Goal: Book appointment/travel/reservation

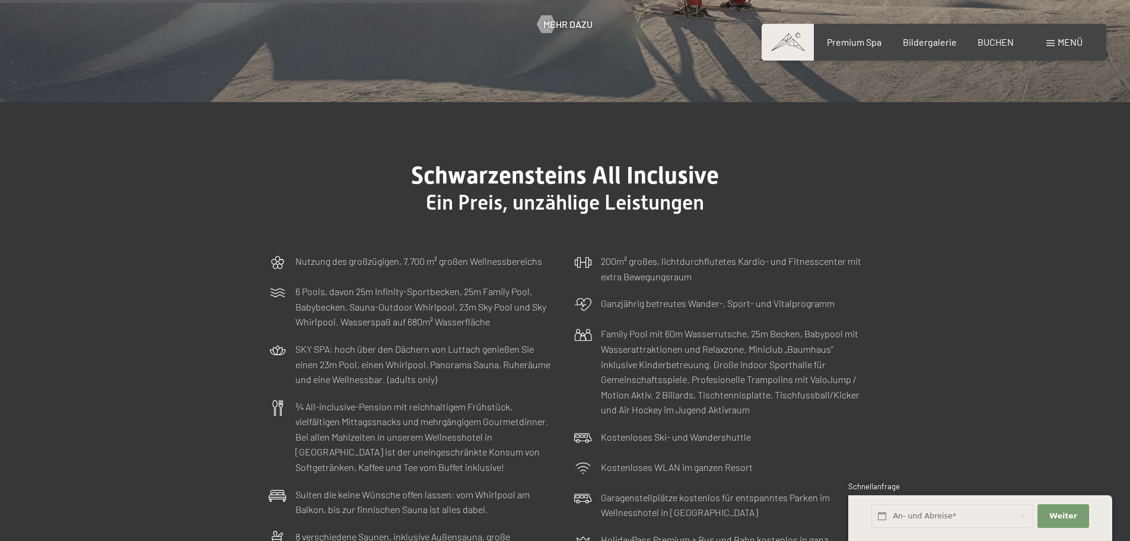
scroll to position [3563, 0]
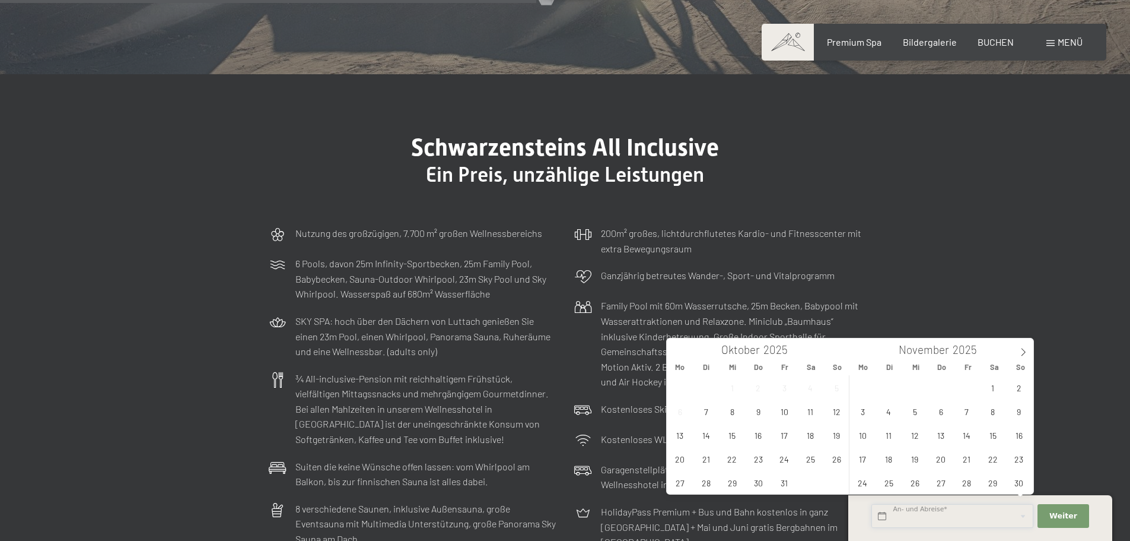
click at [915, 522] on input "text" at bounding box center [953, 516] width 162 height 24
click at [994, 411] on span "8" at bounding box center [992, 410] width 23 height 23
click at [866, 437] on span "10" at bounding box center [862, 434] width 23 height 23
type input "Sa. 08.11.2025 - Mo. 10.11.2025"
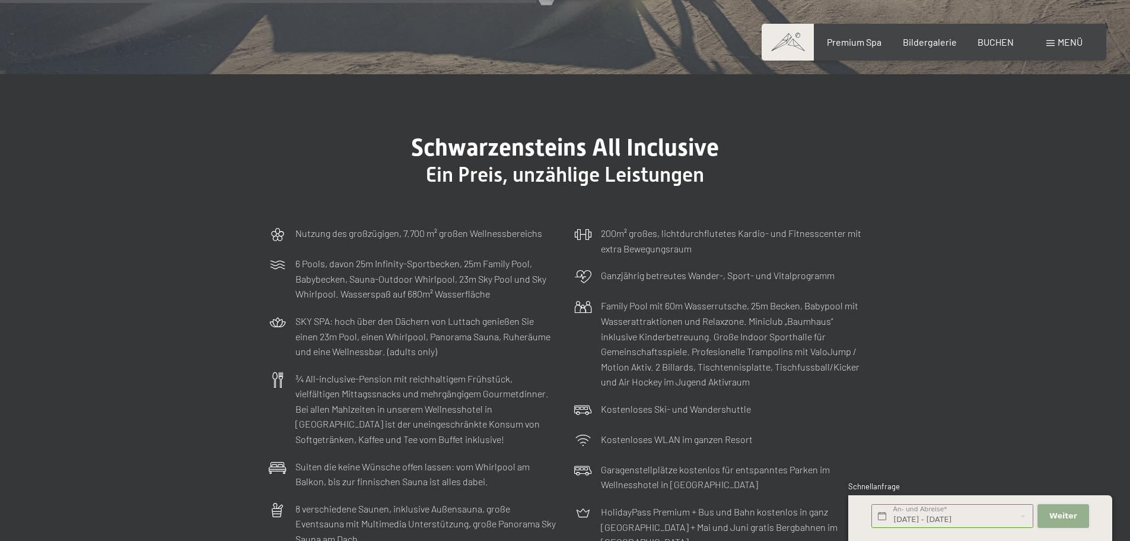
click at [1062, 514] on span "Weiter" at bounding box center [1064, 515] width 28 height 11
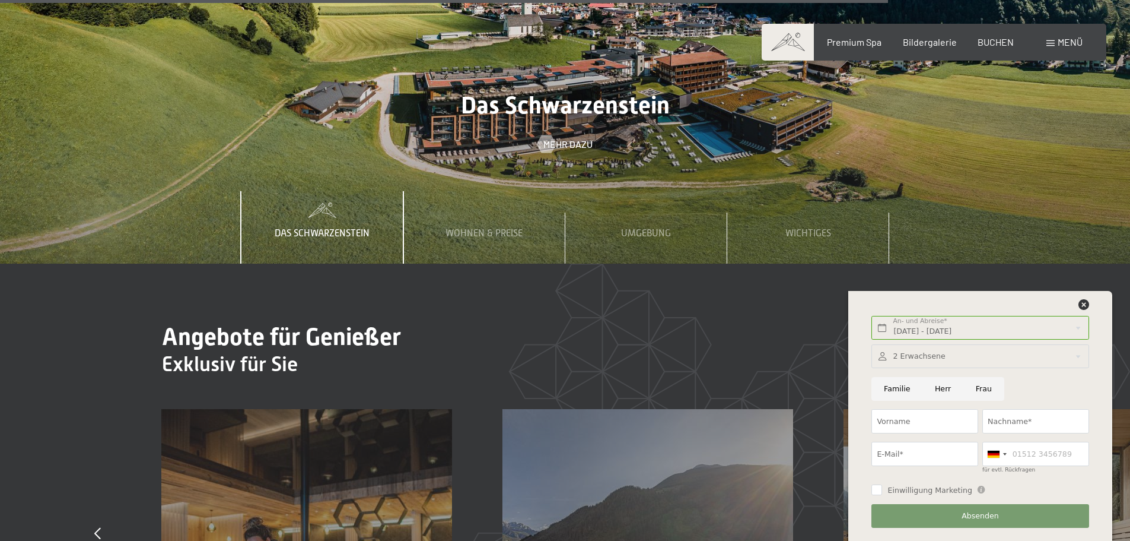
scroll to position [5427, 0]
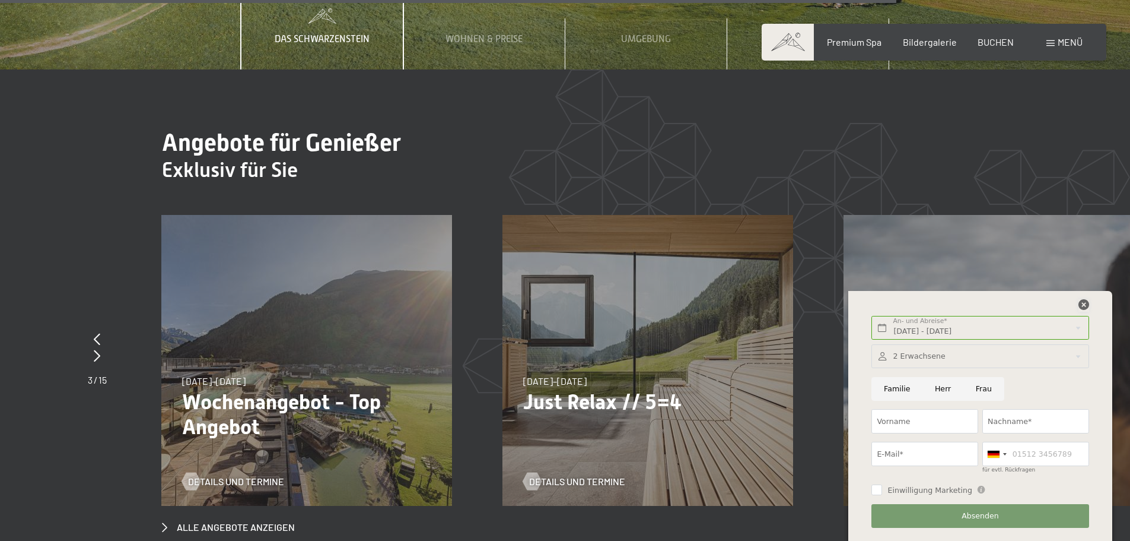
click at [1086, 304] on icon at bounding box center [1084, 304] width 11 height 11
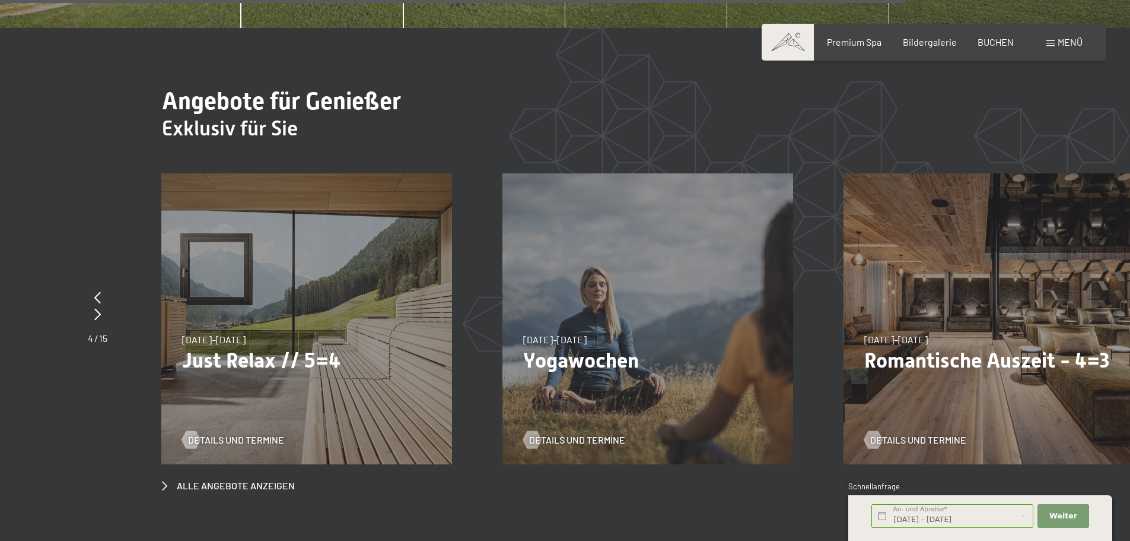
scroll to position [5545, 0]
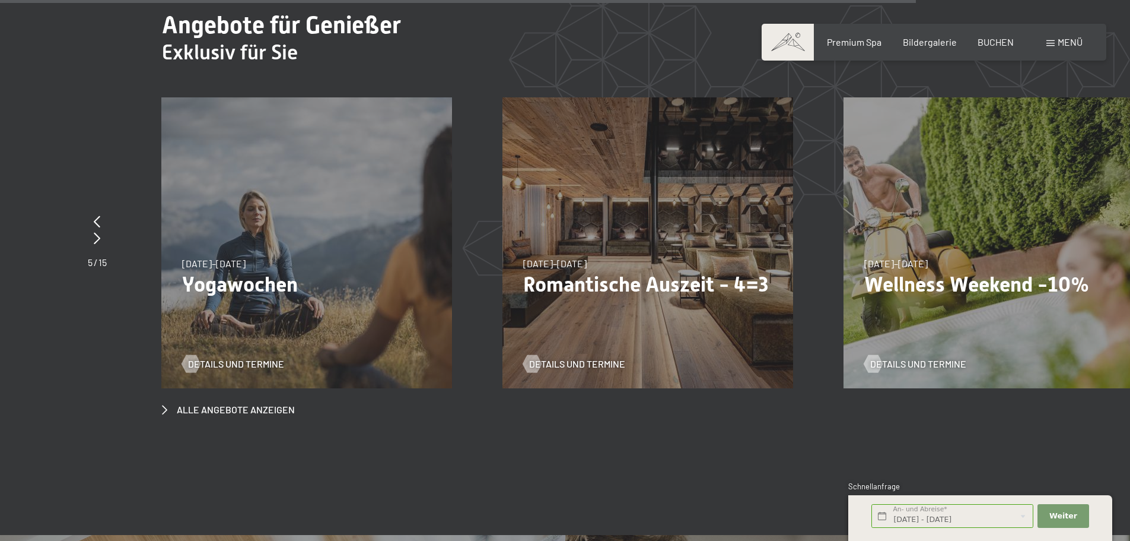
click at [255, 339] on div "Details und Termine" at bounding box center [302, 354] width 240 height 31
click at [261, 357] on span "Details und Termine" at bounding box center [248, 363] width 96 height 13
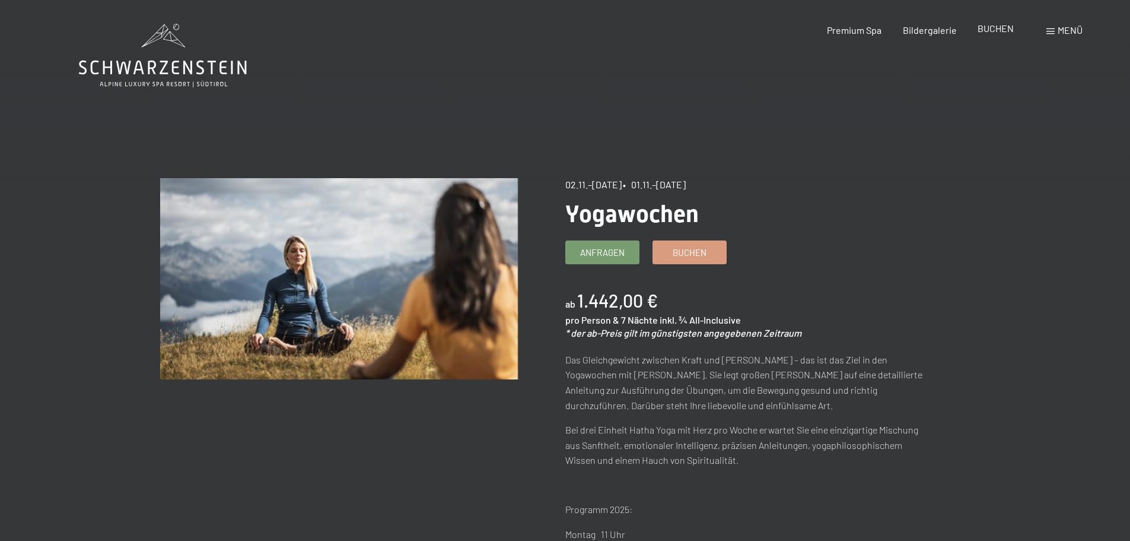
click at [989, 26] on span "BUCHEN" at bounding box center [996, 28] width 36 height 11
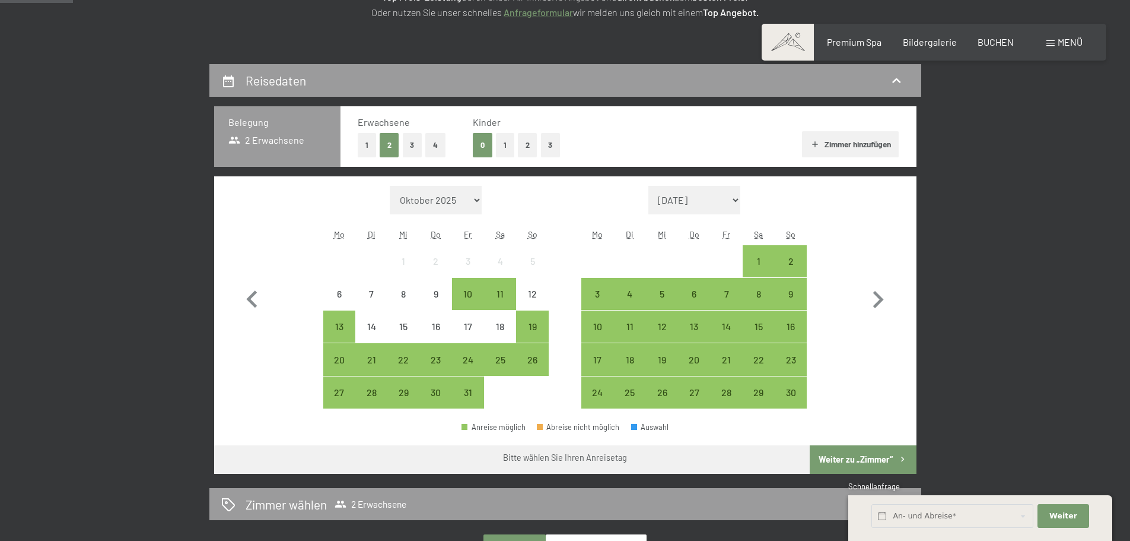
scroll to position [323, 0]
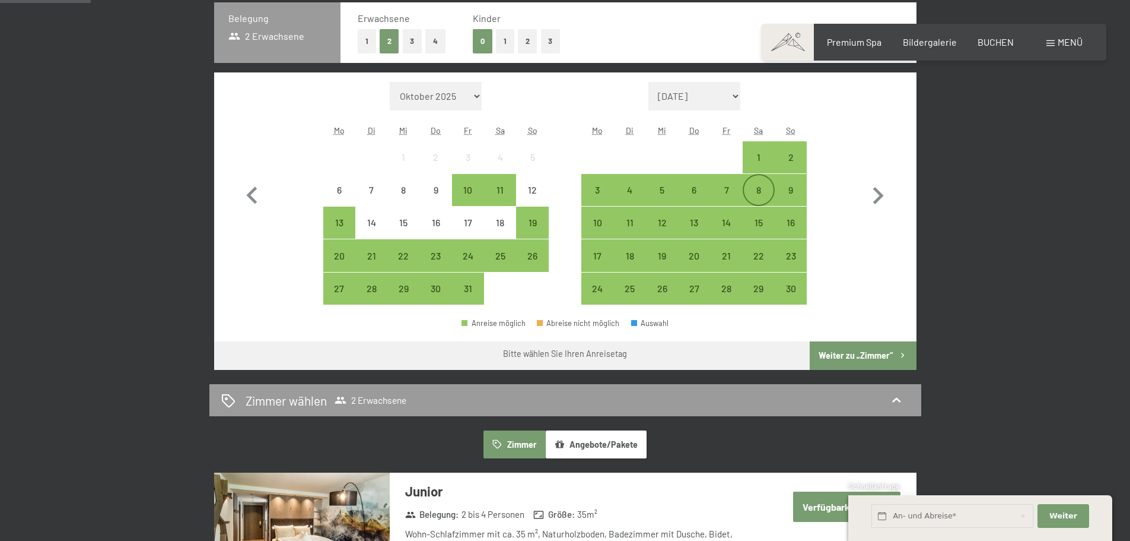
click at [757, 185] on div "8" at bounding box center [759, 200] width 30 height 30
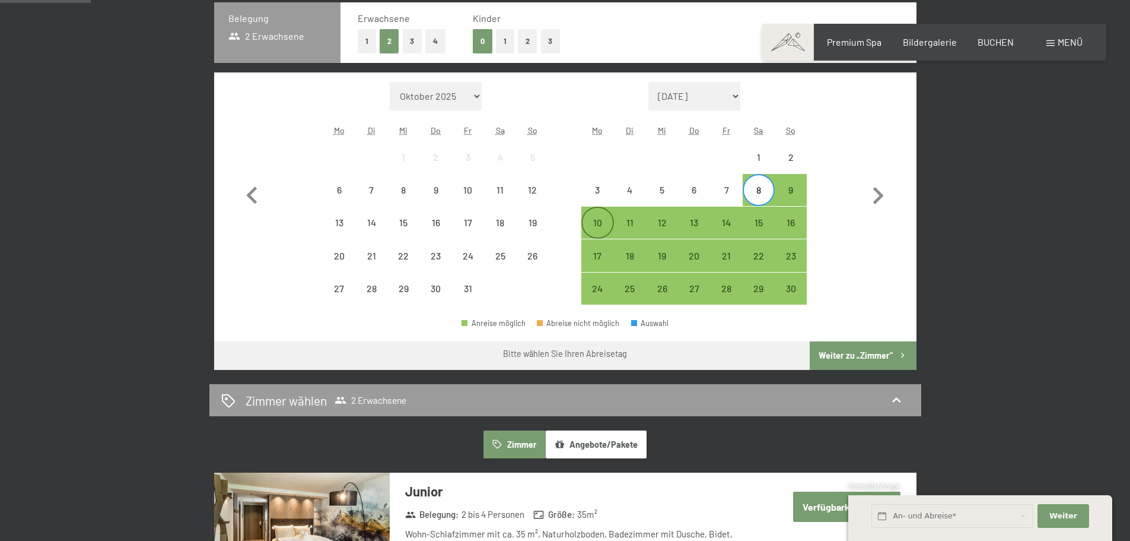
click at [592, 225] on div "10" at bounding box center [598, 233] width 30 height 30
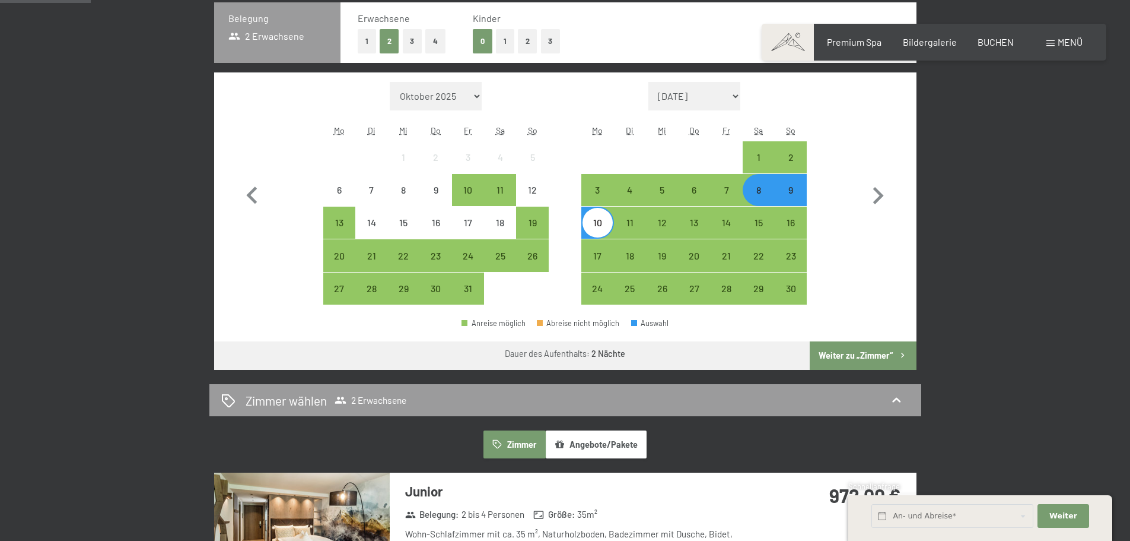
click at [866, 354] on button "Weiter zu „Zimmer“" at bounding box center [863, 355] width 106 height 28
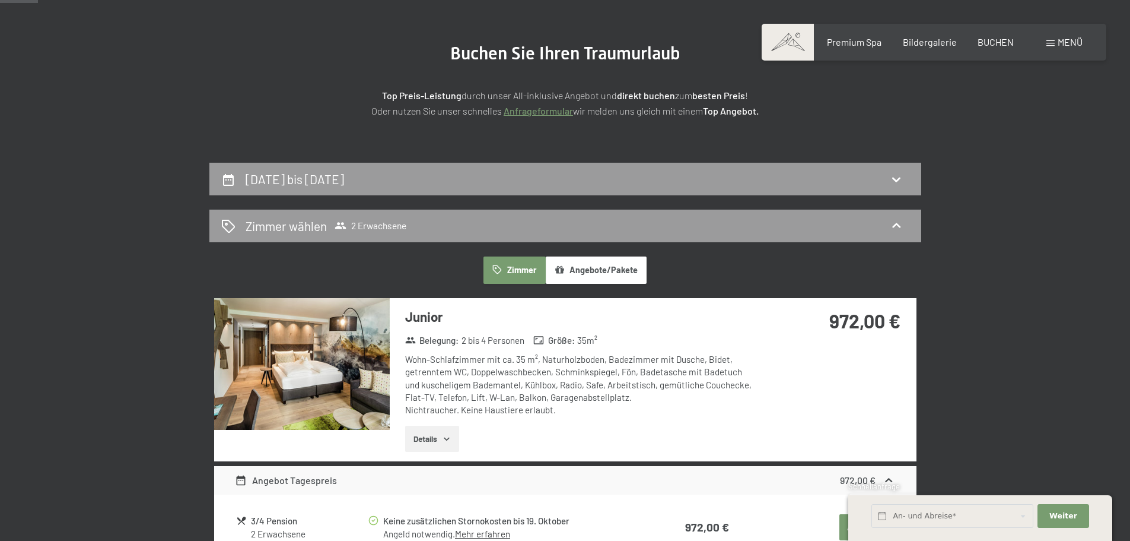
scroll to position [116, 0]
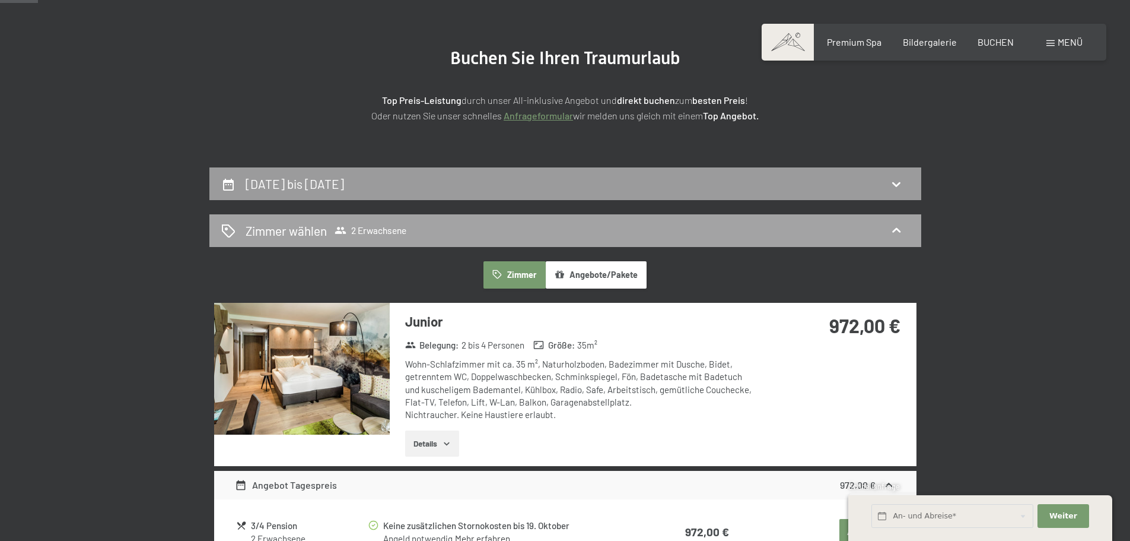
click at [393, 224] on span "2 Erwachsene" at bounding box center [371, 230] width 72 height 12
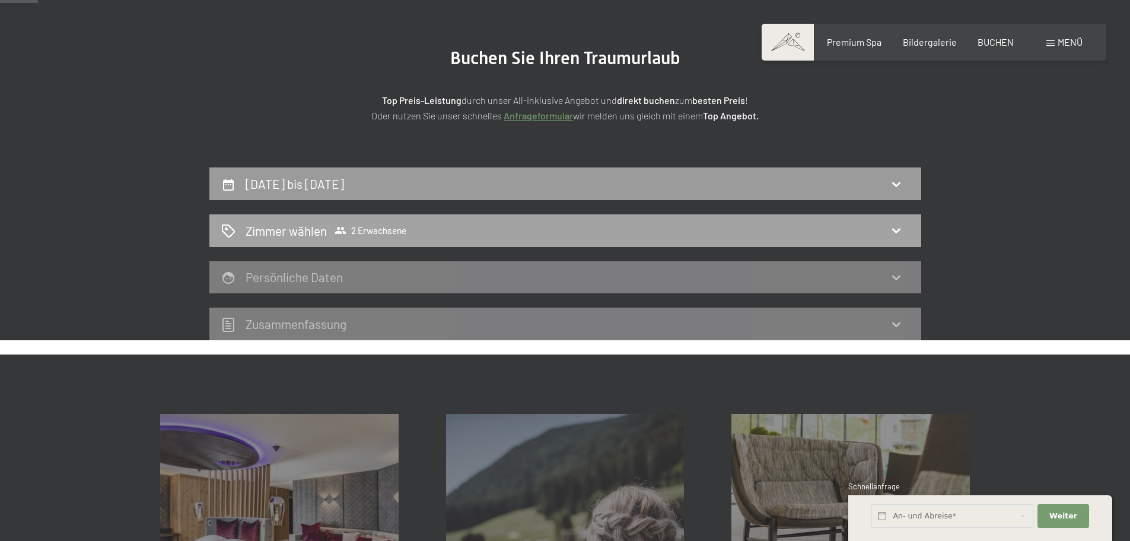
click at [393, 224] on span "2 Erwachsene" at bounding box center [371, 230] width 72 height 12
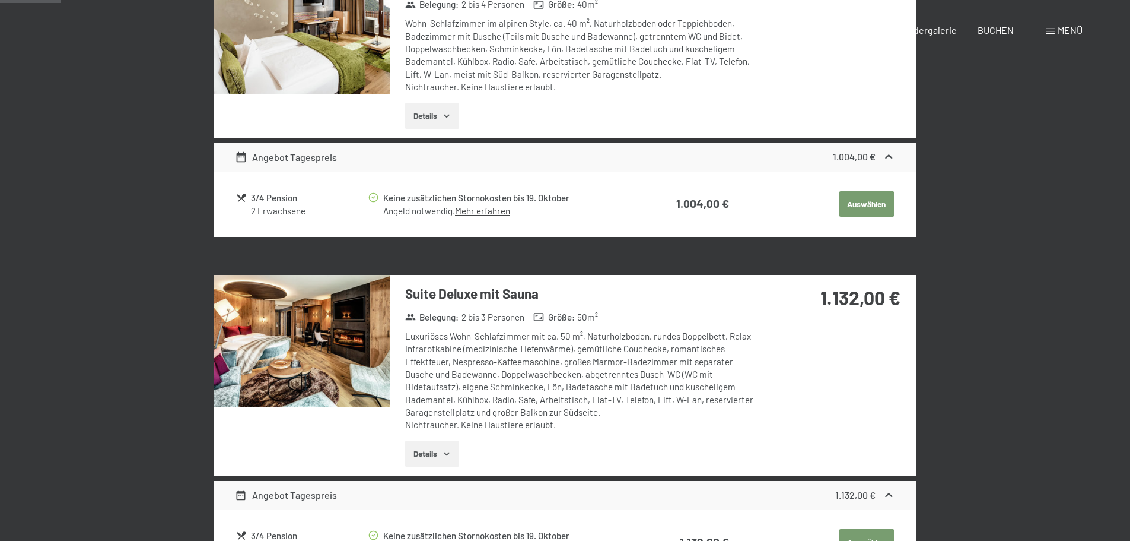
scroll to position [0, 0]
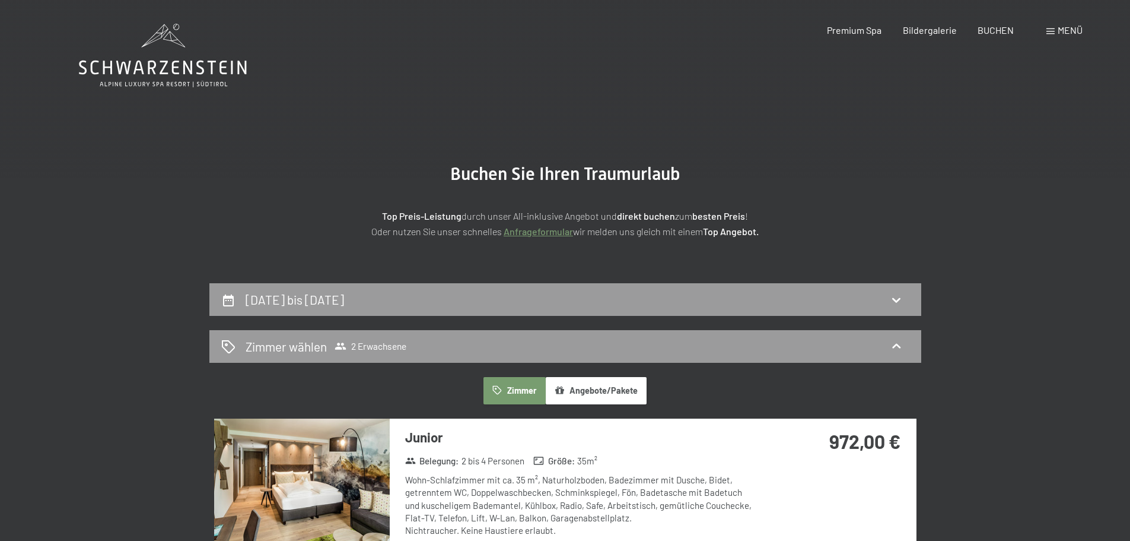
click at [1058, 31] on span "Menü" at bounding box center [1070, 29] width 25 height 11
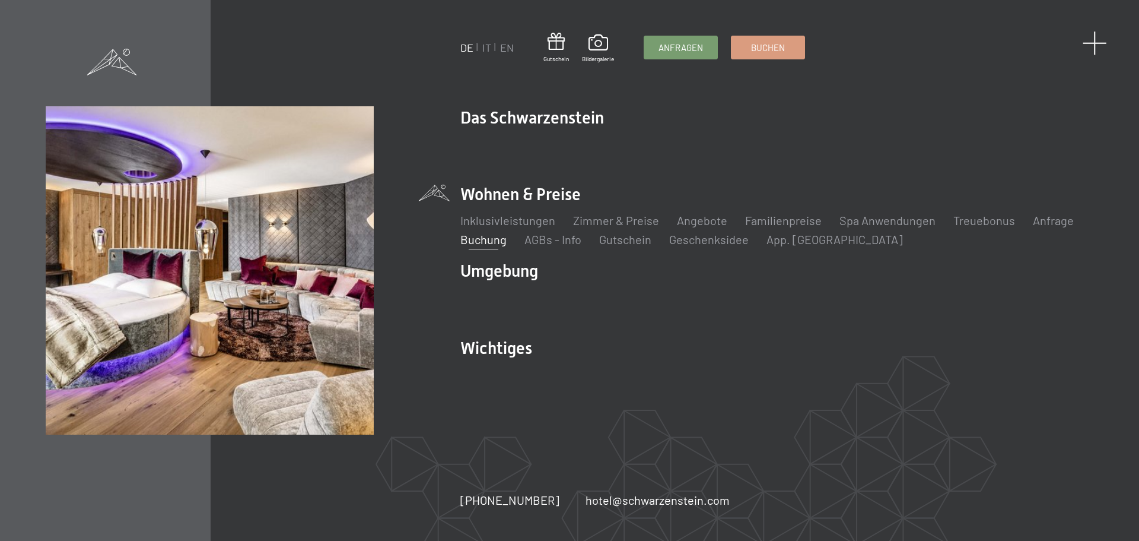
click at [1095, 39] on span at bounding box center [1095, 43] width 24 height 24
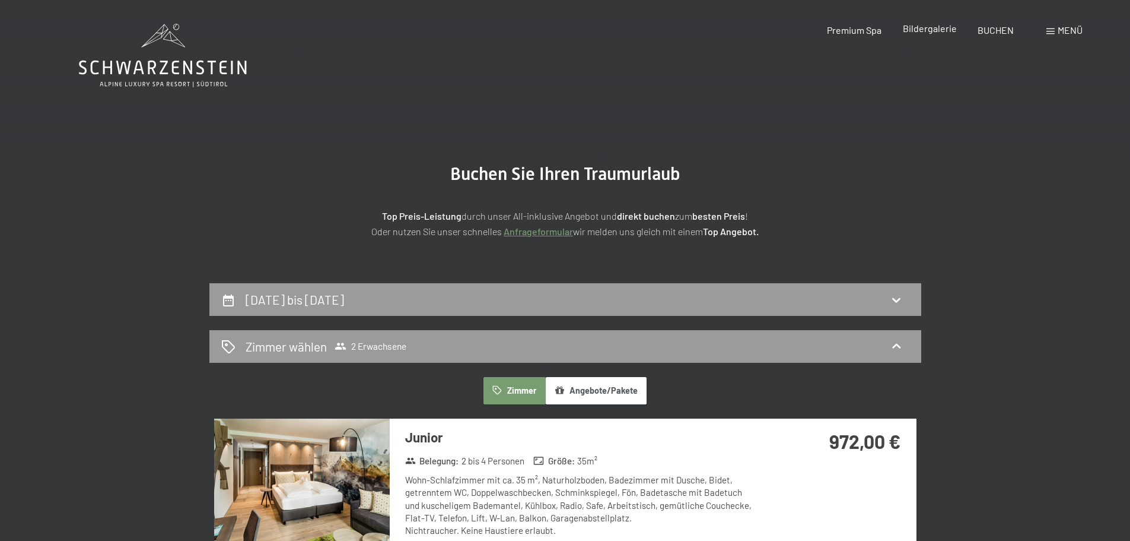
click at [919, 26] on span "Bildergalerie" at bounding box center [930, 28] width 54 height 11
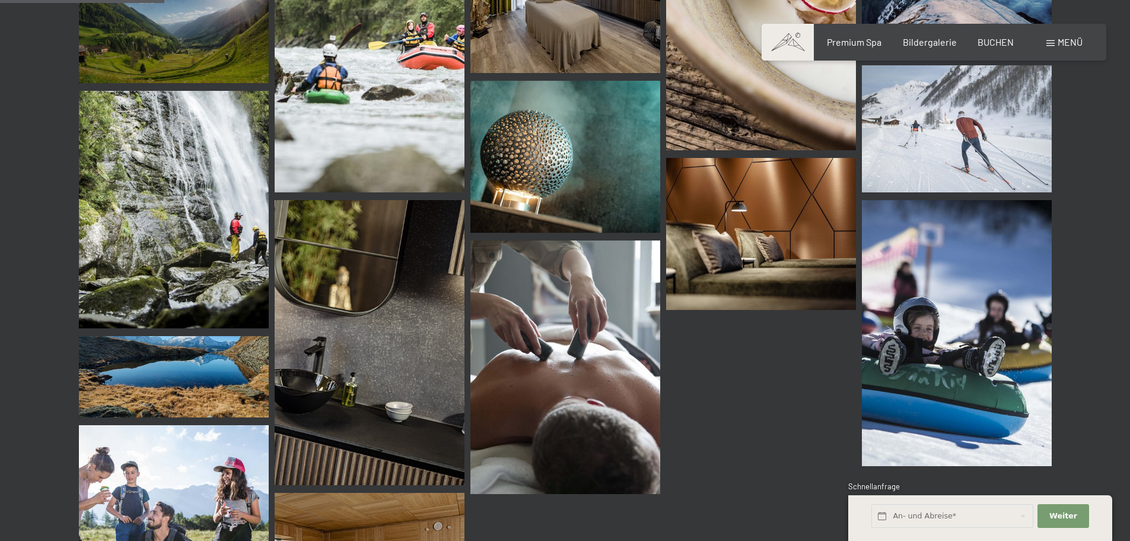
scroll to position [2334, 0]
